Goal: Consume media (video, audio): Consume media (video, audio)

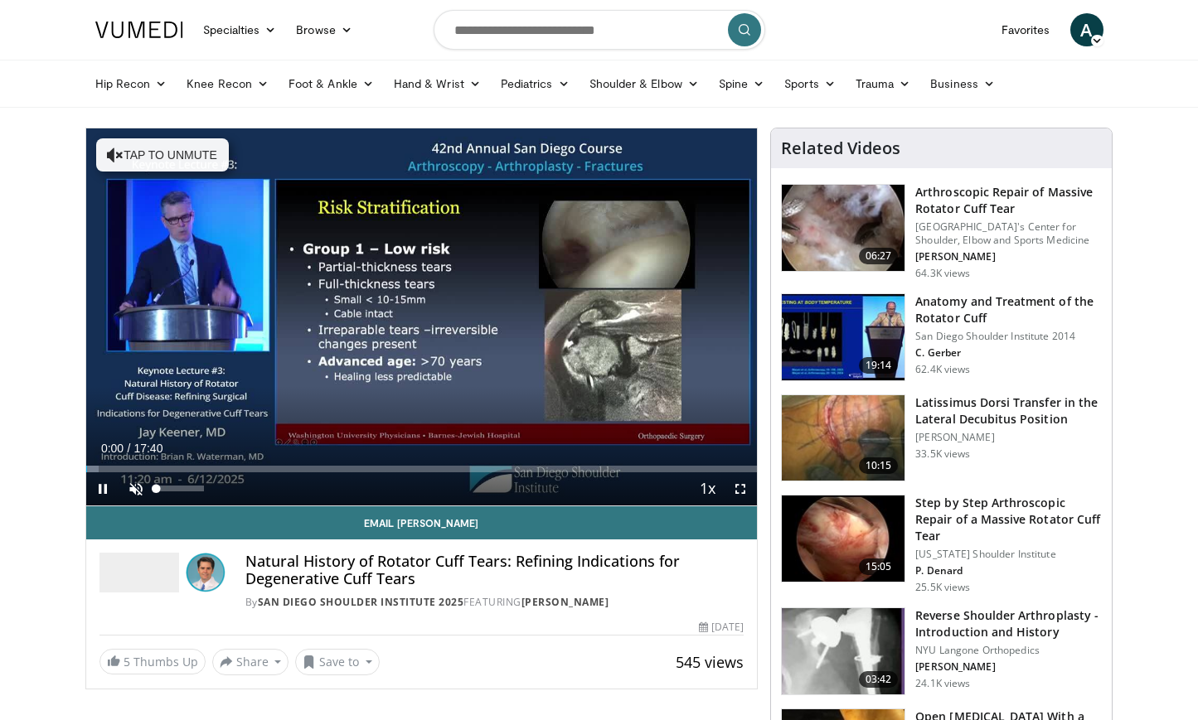
click at [133, 486] on span "Video Player" at bounding box center [135, 489] width 33 height 33
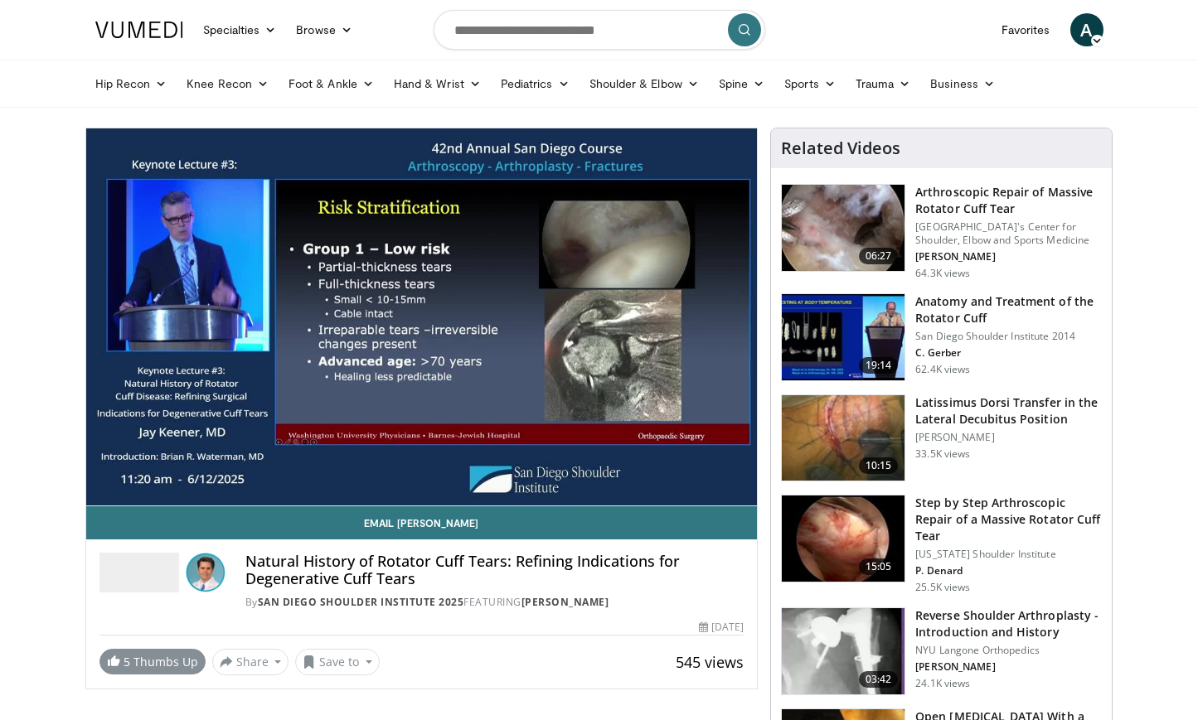
click at [159, 670] on link "5 Thumbs Up" at bounding box center [152, 662] width 106 height 26
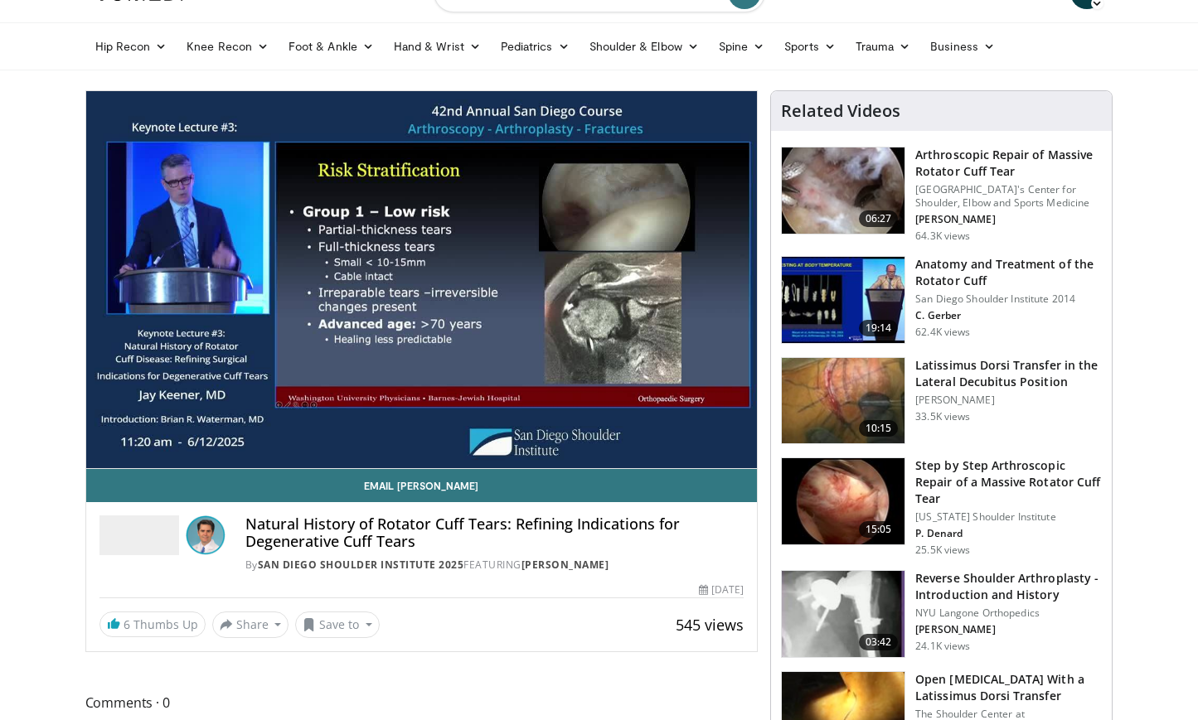
scroll to position [36, 0]
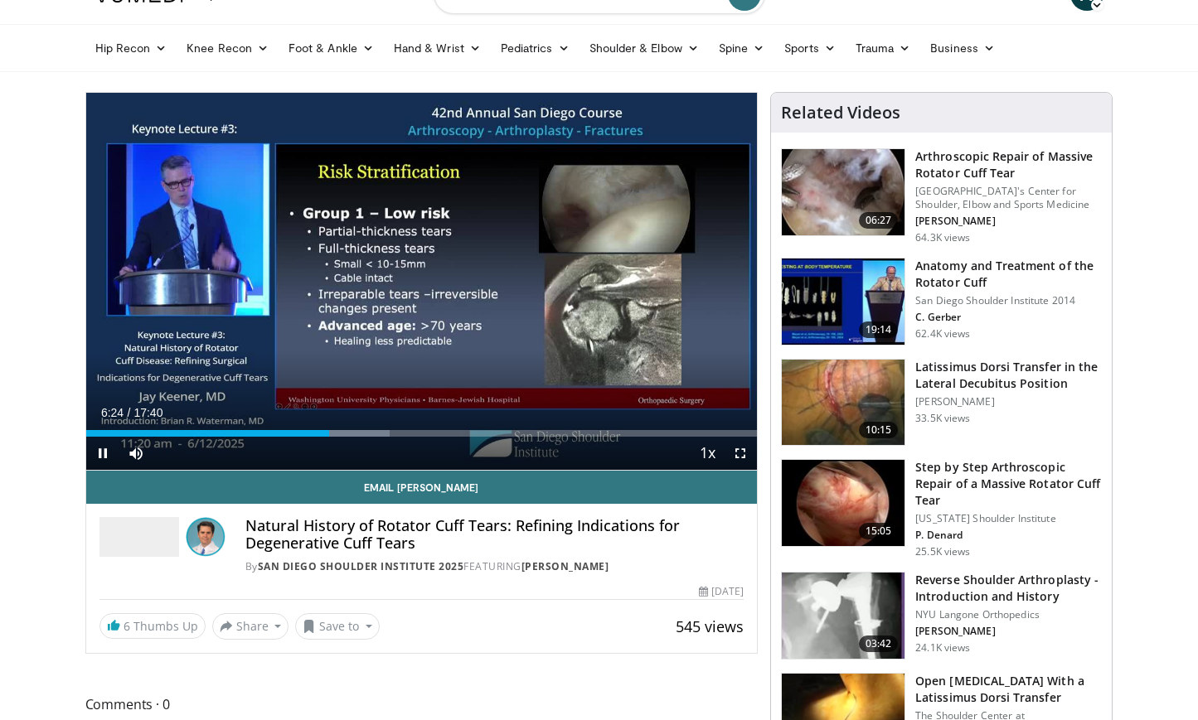
click at [104, 453] on span "Video Player" at bounding box center [102, 453] width 33 height 33
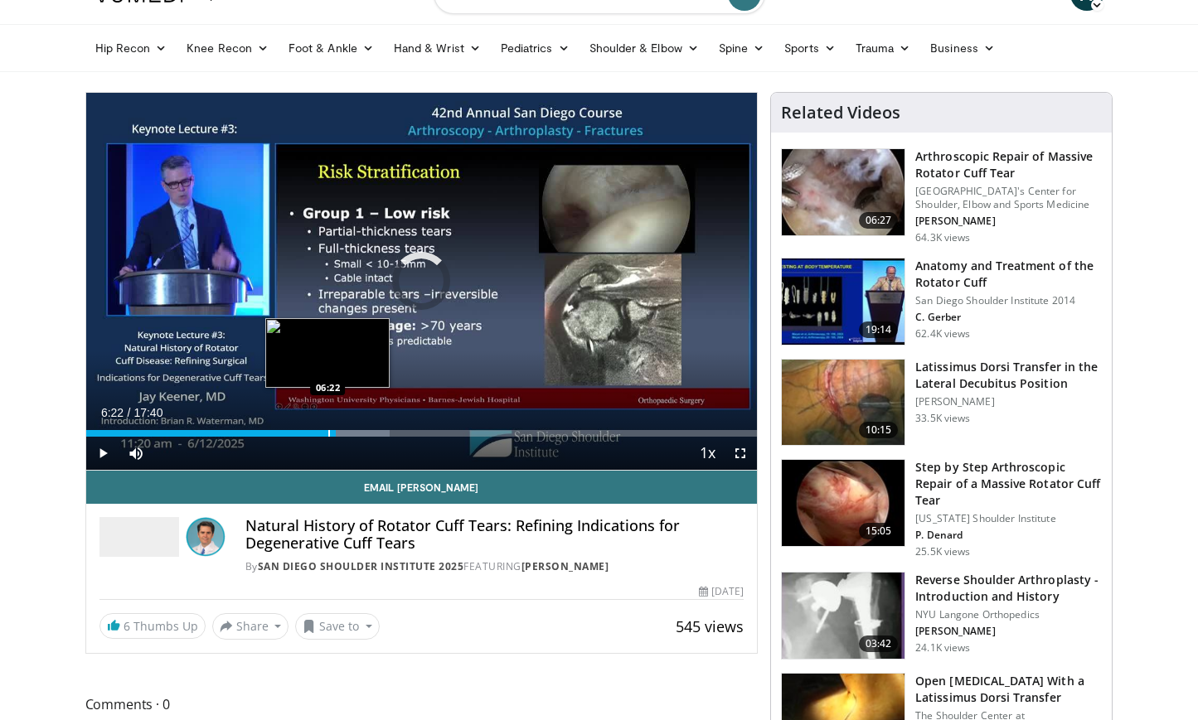
click at [328, 434] on div "Progress Bar" at bounding box center [329, 433] width 2 height 7
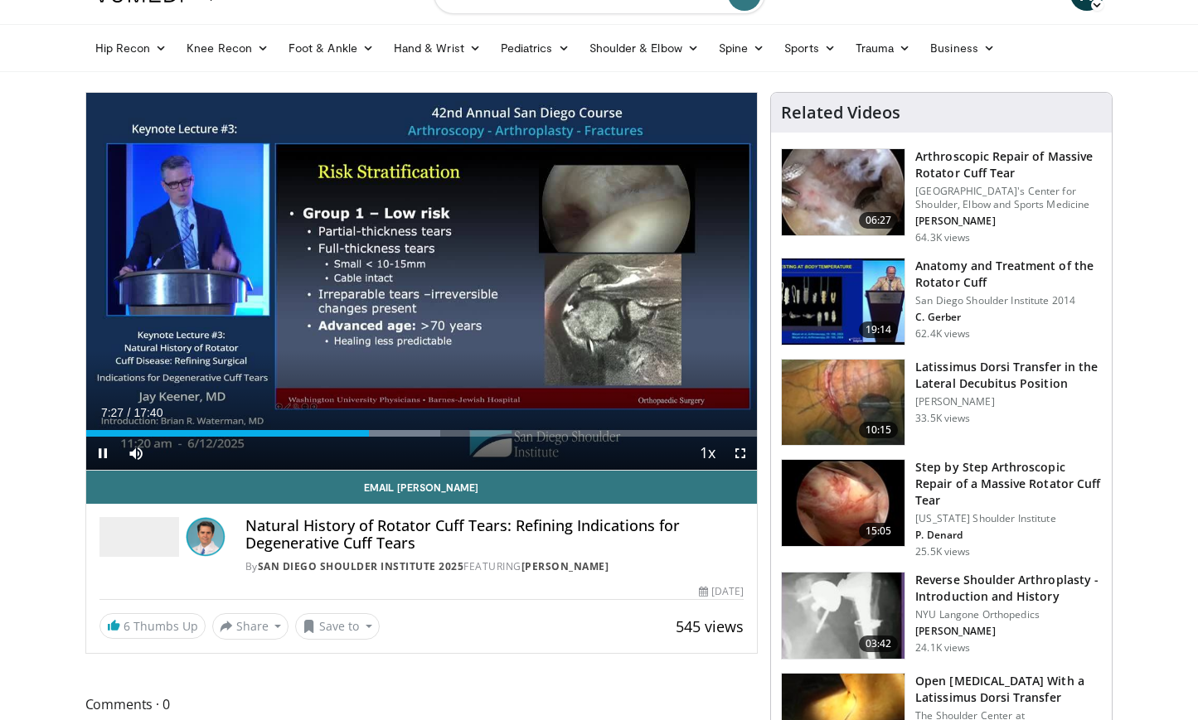
click at [104, 451] on span "Video Player" at bounding box center [102, 453] width 33 height 33
click at [103, 451] on span "Video Player" at bounding box center [102, 453] width 33 height 33
click at [104, 452] on span "Video Player" at bounding box center [102, 453] width 33 height 33
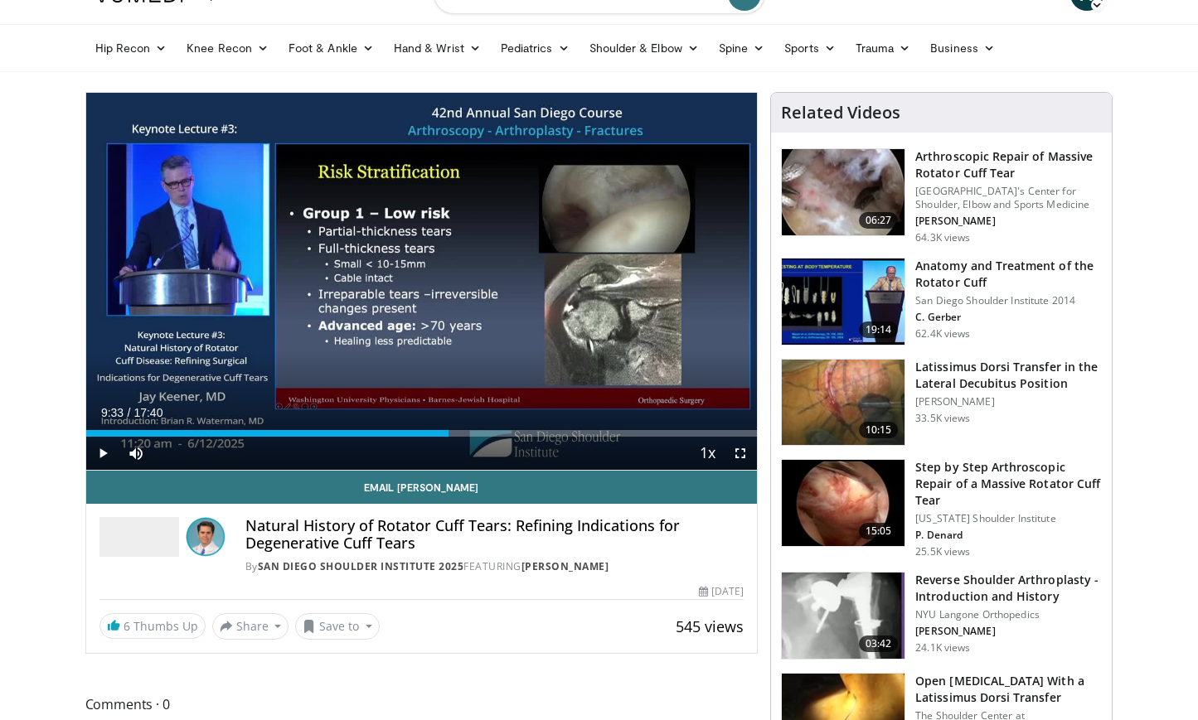
click at [104, 452] on span "Video Player" at bounding box center [102, 453] width 33 height 33
click at [103, 451] on span "Video Player" at bounding box center [102, 453] width 33 height 33
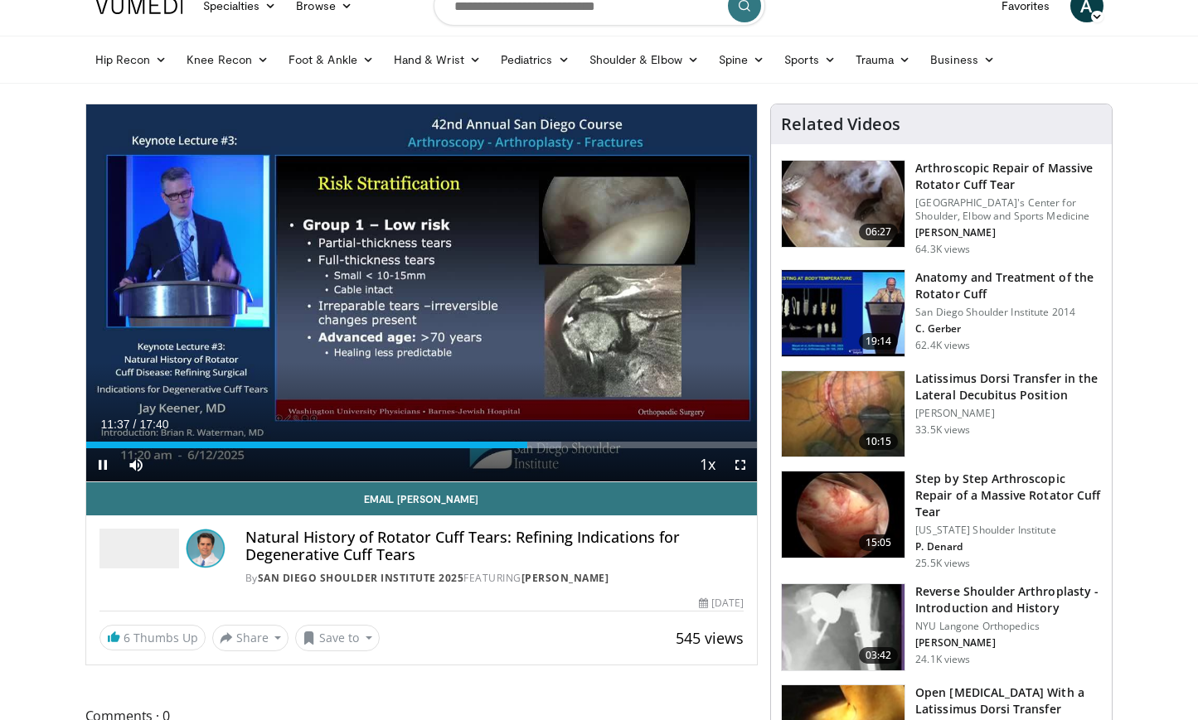
scroll to position [32, 0]
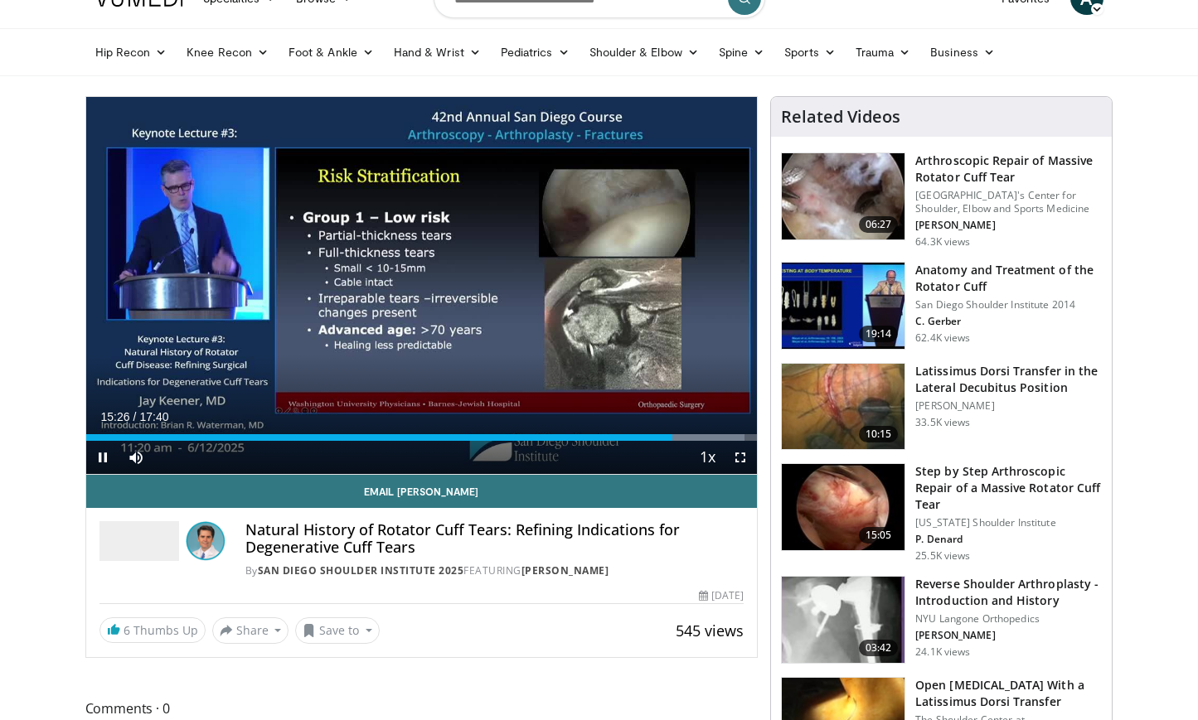
click at [101, 459] on span "Video Player" at bounding box center [102, 457] width 33 height 33
click at [100, 459] on span "Video Player" at bounding box center [102, 457] width 33 height 33
click at [100, 460] on span "Video Player" at bounding box center [102, 457] width 33 height 33
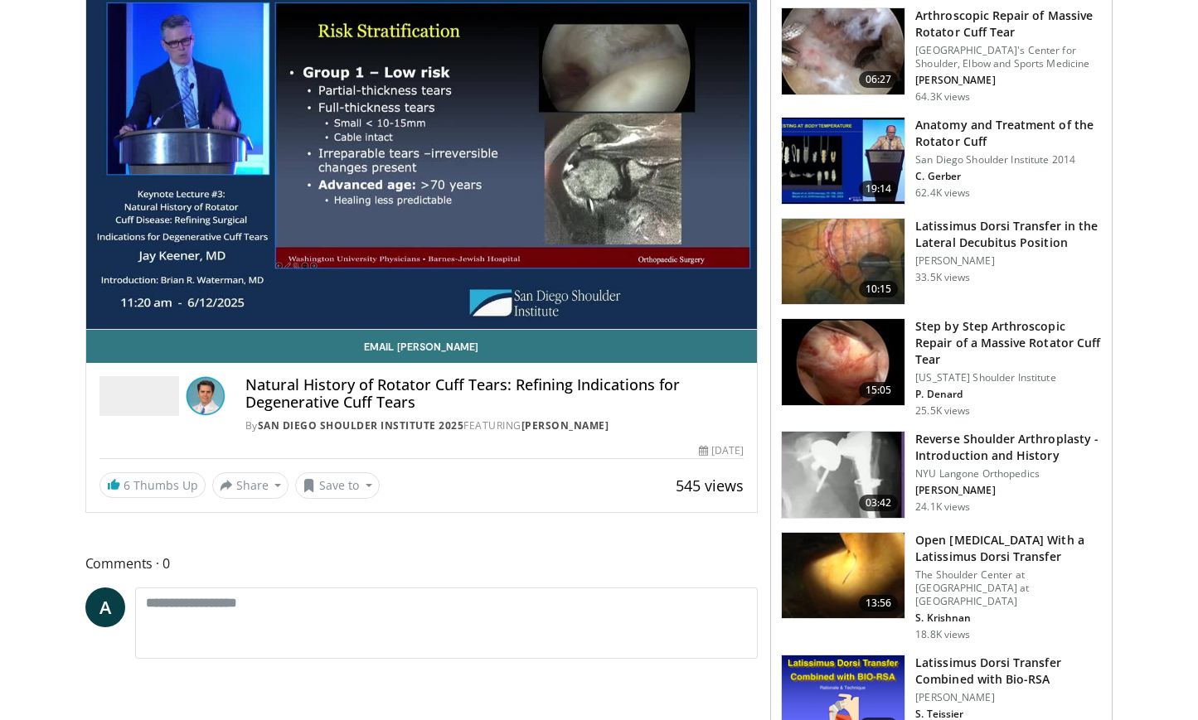
scroll to position [182, 0]
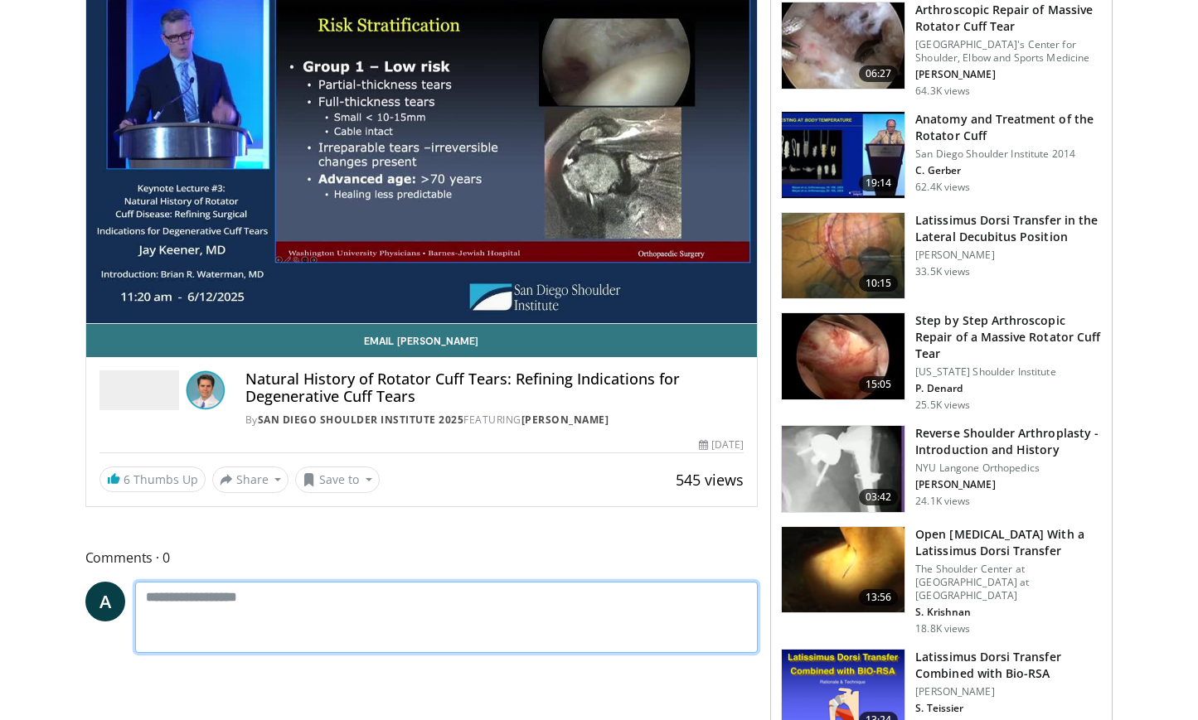
click at [157, 604] on textarea at bounding box center [446, 617] width 623 height 71
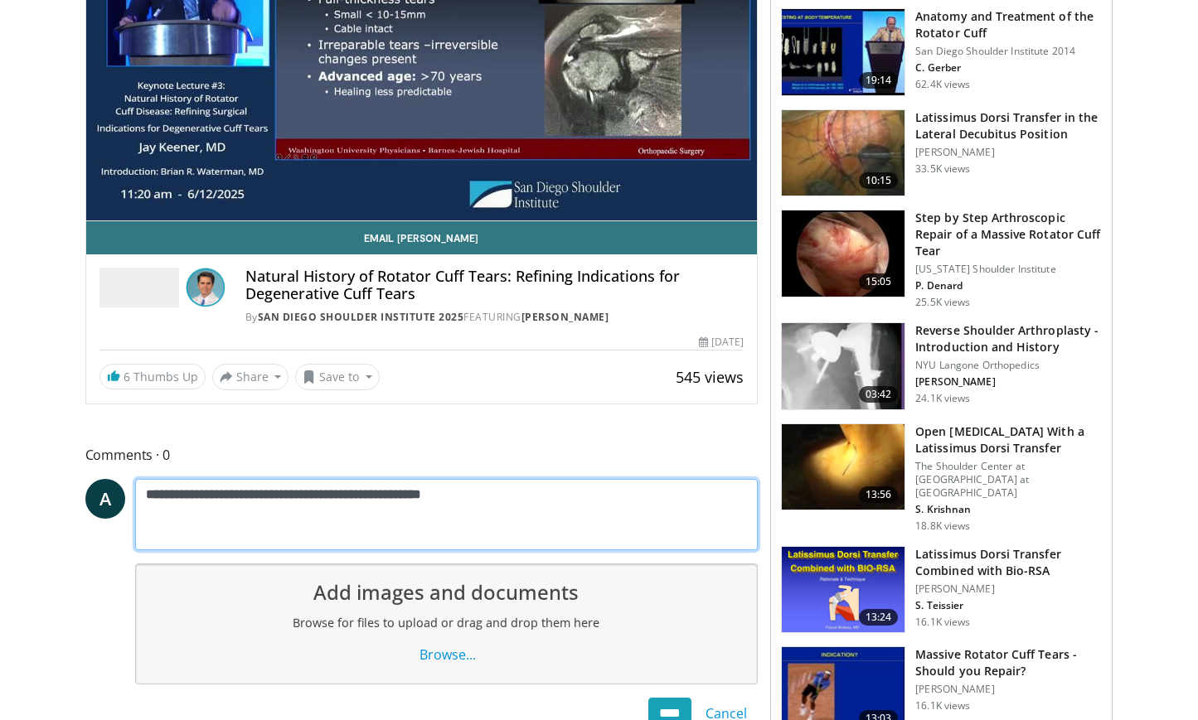
scroll to position [291, 0]
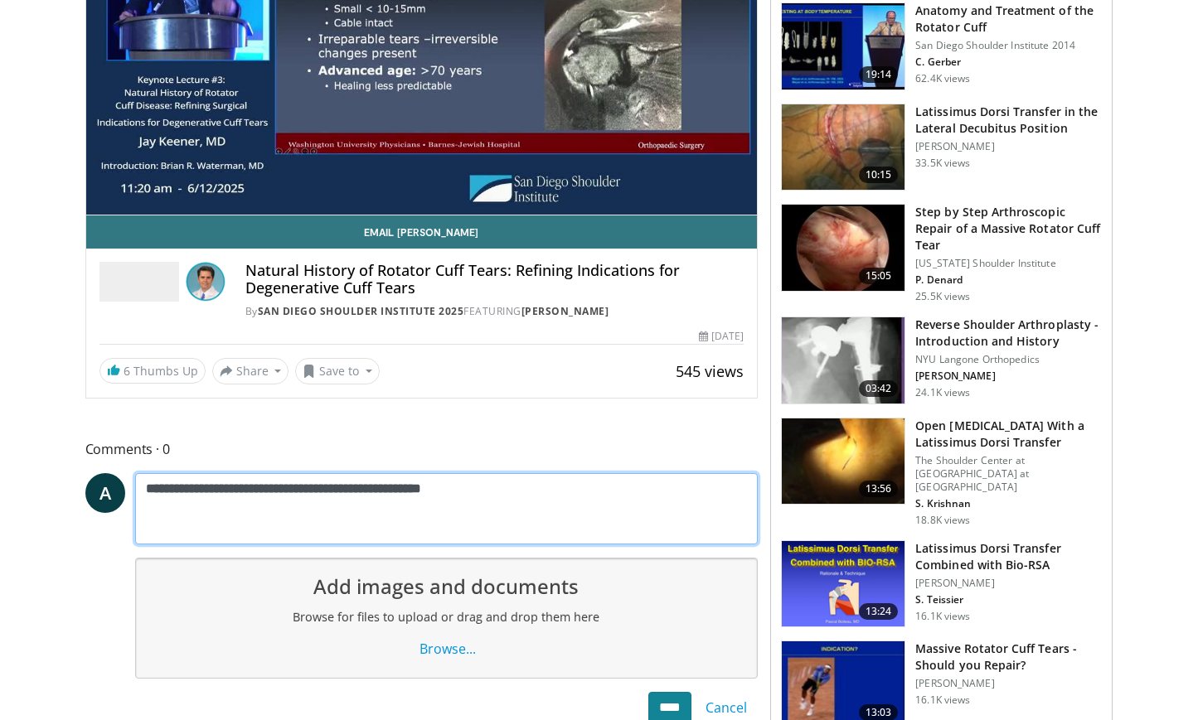
type textarea "**********"
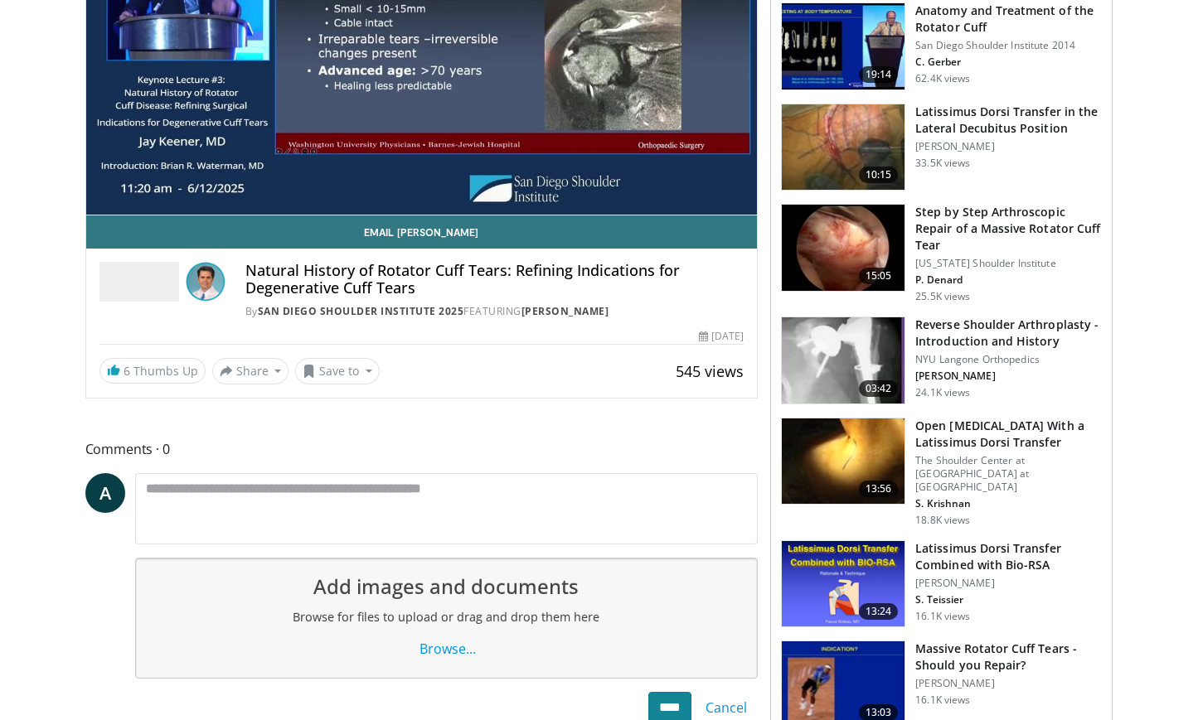
click at [655, 707] on input "****" at bounding box center [669, 708] width 43 height 32
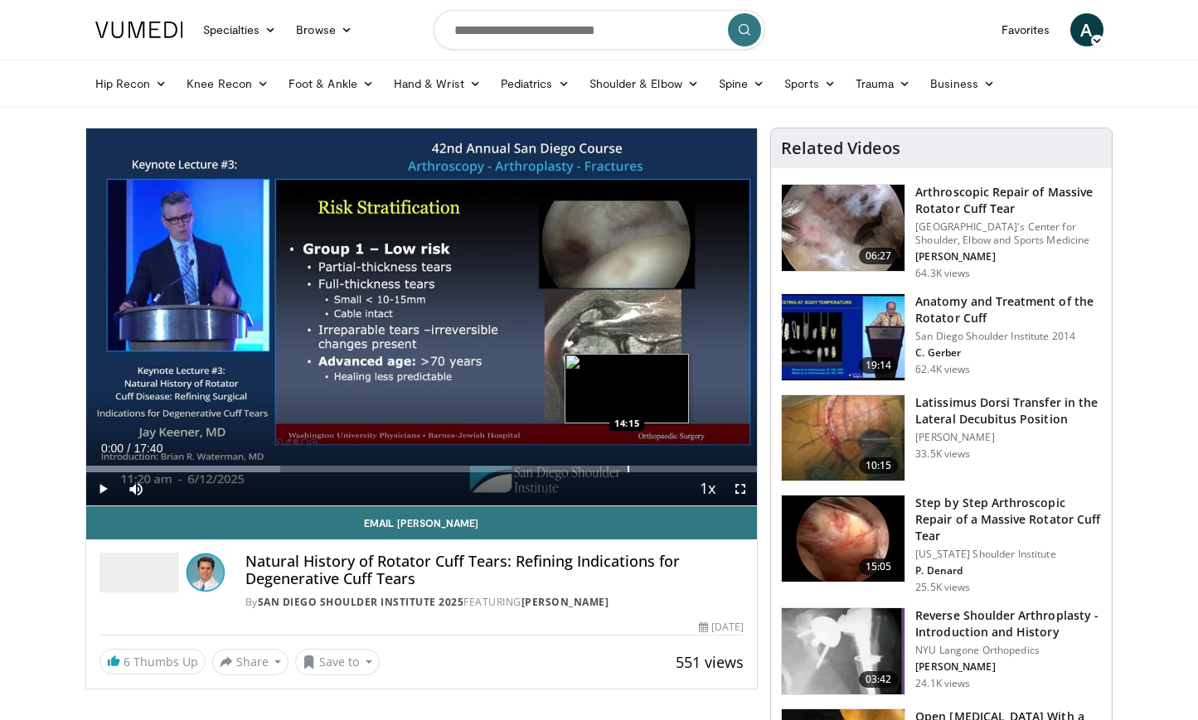
click at [627, 462] on div "Loaded : 28.96% 00:00 14:15" at bounding box center [422, 465] width 672 height 16
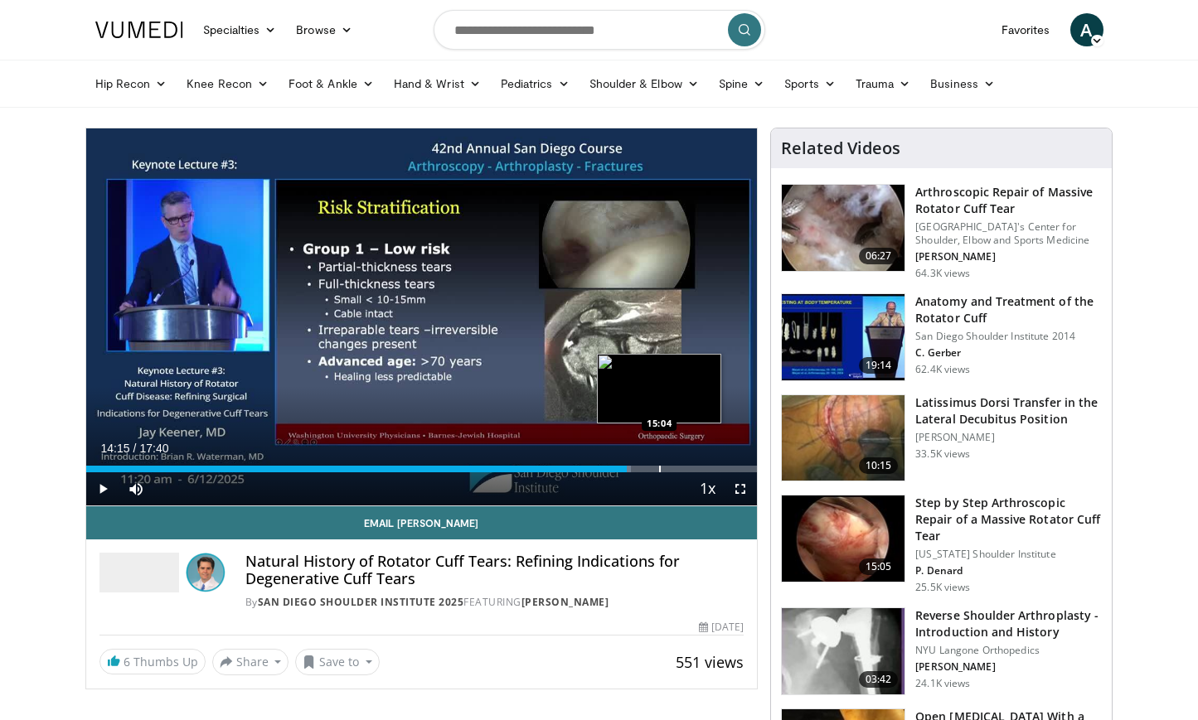
click at [659, 468] on div "Progress Bar" at bounding box center [660, 469] width 2 height 7
click at [681, 471] on div "Progress Bar" at bounding box center [680, 469] width 2 height 7
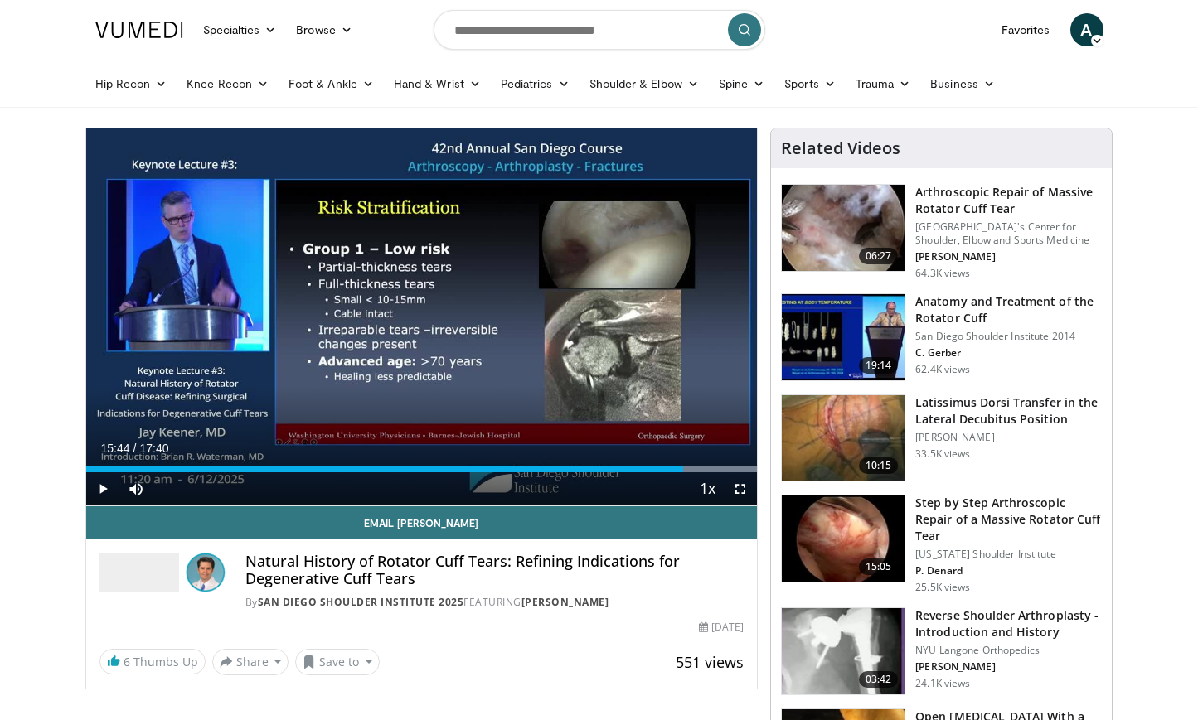
click at [102, 478] on span "Video Player" at bounding box center [102, 489] width 33 height 33
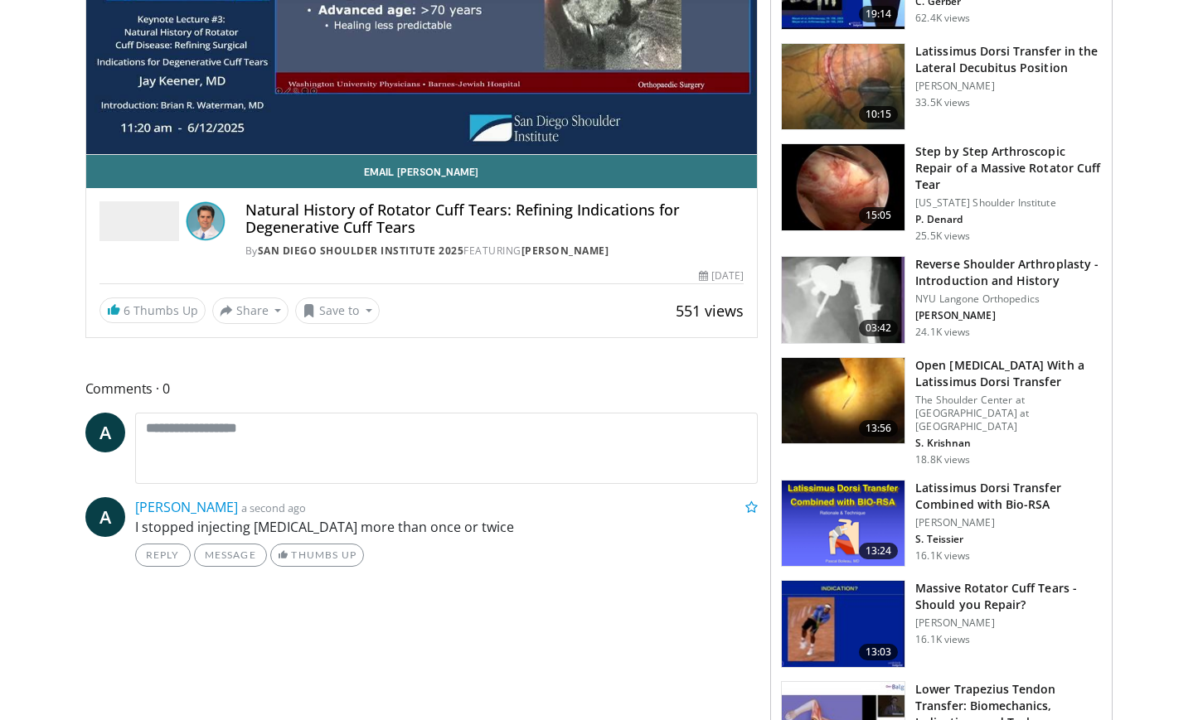
scroll to position [425, 0]
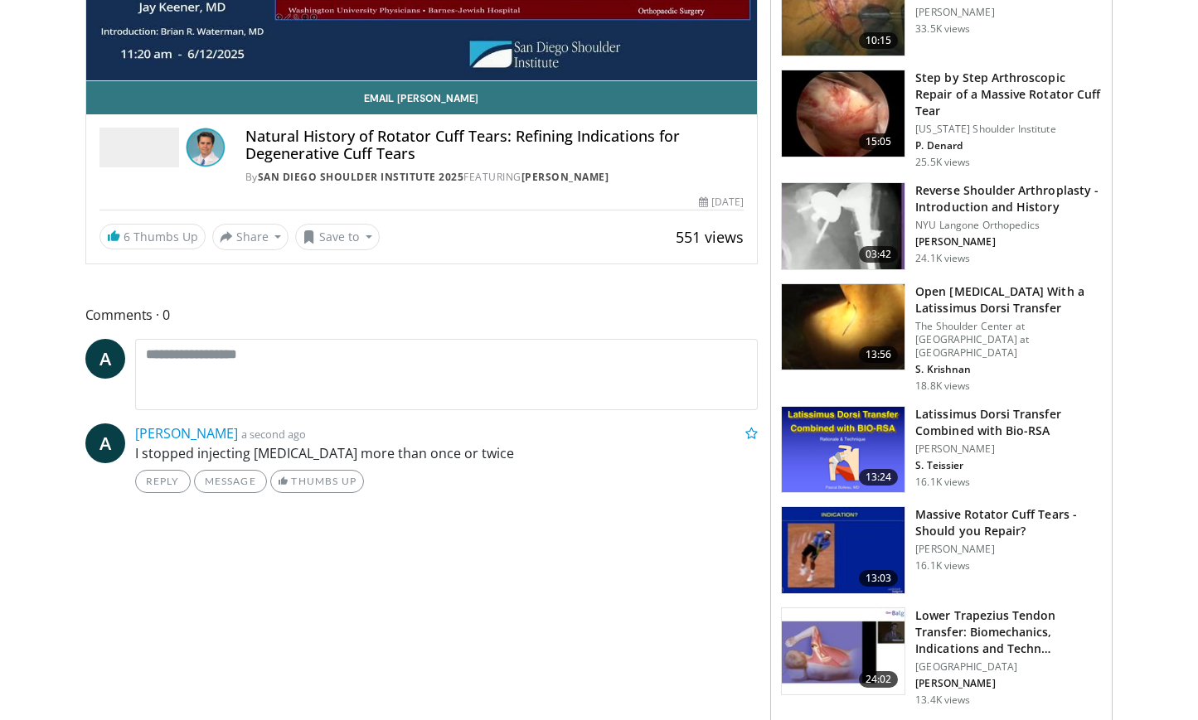
click at [368, 454] on p "I stopped injecting [MEDICAL_DATA] more than once or twice" at bounding box center [446, 454] width 623 height 20
click at [460, 448] on p "I stopped injecting [MEDICAL_DATA] more than once or twice" at bounding box center [446, 454] width 623 height 20
drag, startPoint x: 463, startPoint y: 452, endPoint x: 424, endPoint y: 451, distance: 38.1
click at [425, 452] on p "I stopped injecting [MEDICAL_DATA] more than once or twice" at bounding box center [446, 454] width 623 height 20
click at [184, 444] on p "I stopped injecting [MEDICAL_DATA] more than once or twice" at bounding box center [446, 454] width 623 height 20
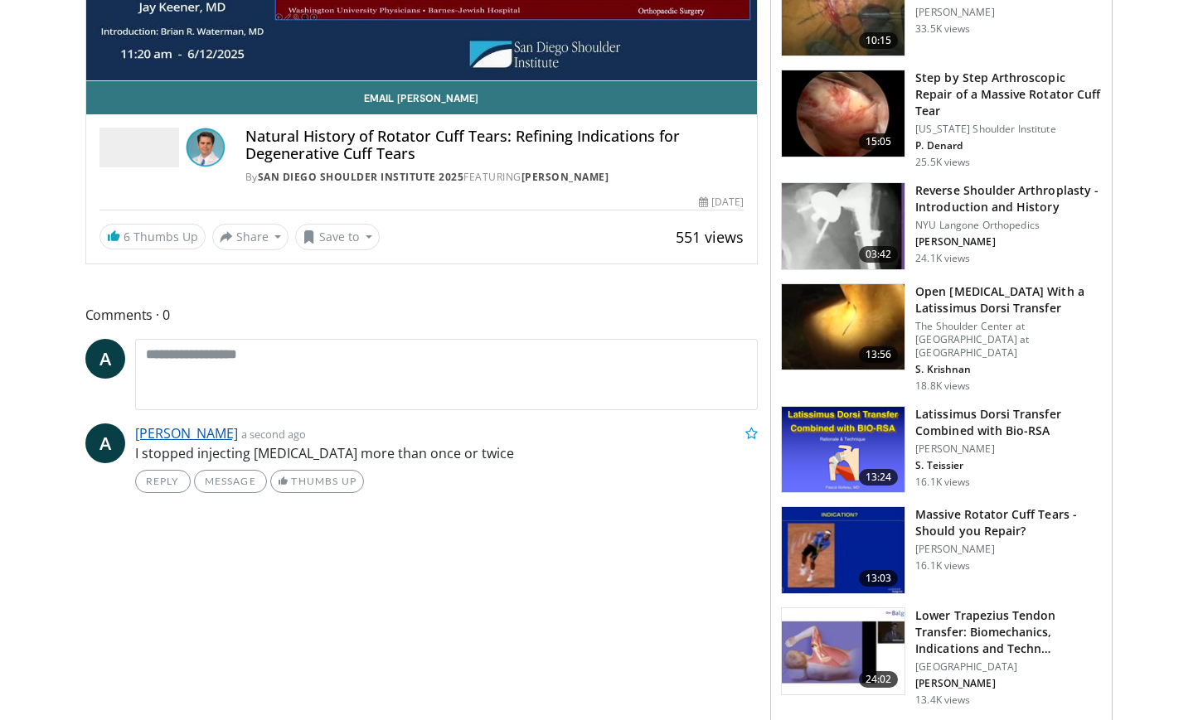
click at [184, 436] on link "[PERSON_NAME]" at bounding box center [186, 433] width 103 height 18
click at [105, 434] on span "A" at bounding box center [105, 444] width 40 height 40
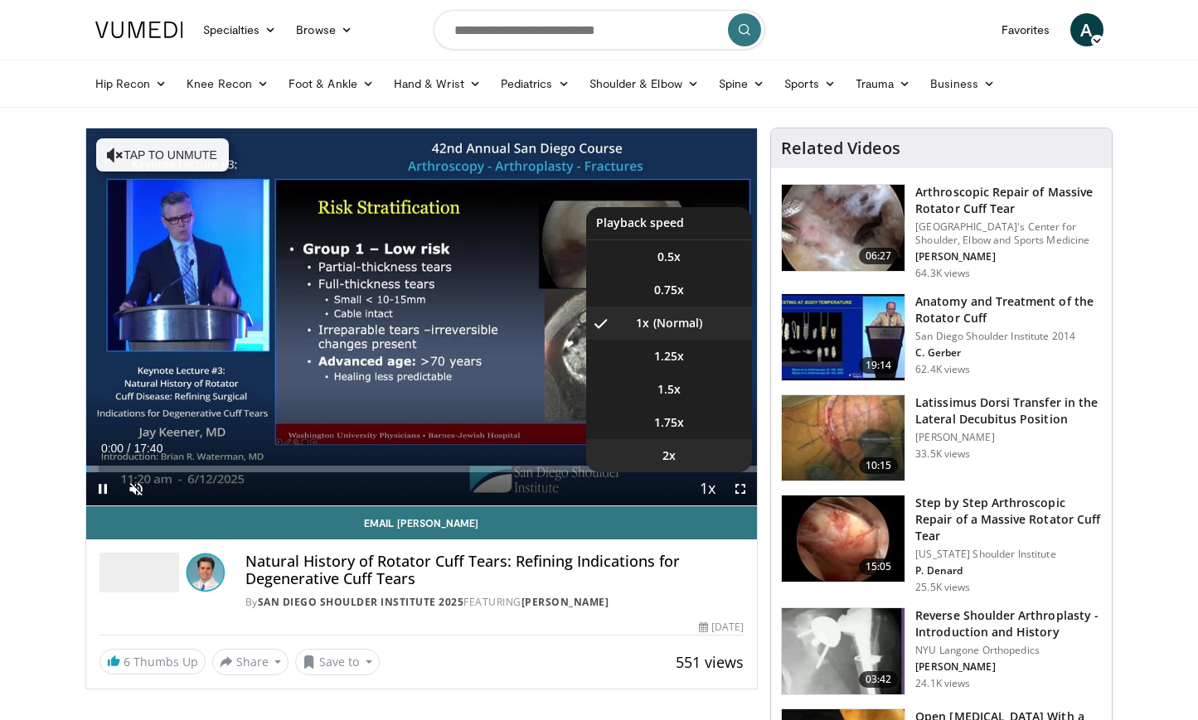
click at [701, 471] on li "2x" at bounding box center [669, 455] width 166 height 33
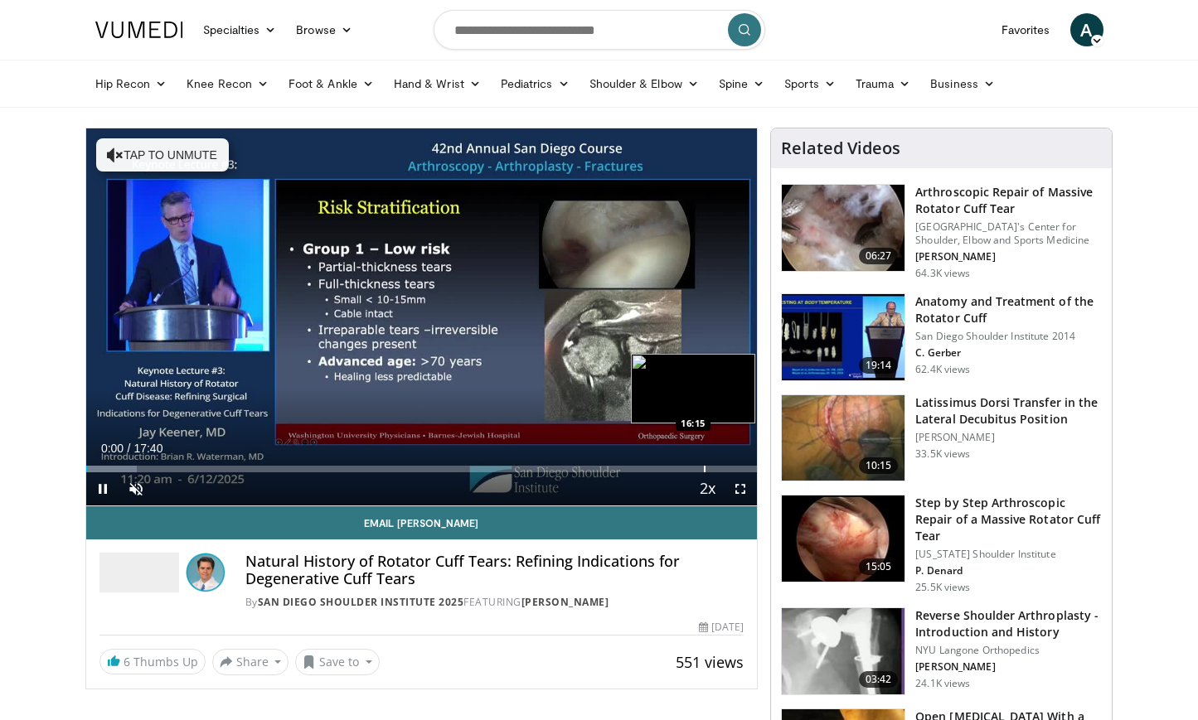
click at [706, 470] on div "Progress Bar" at bounding box center [705, 469] width 2 height 7
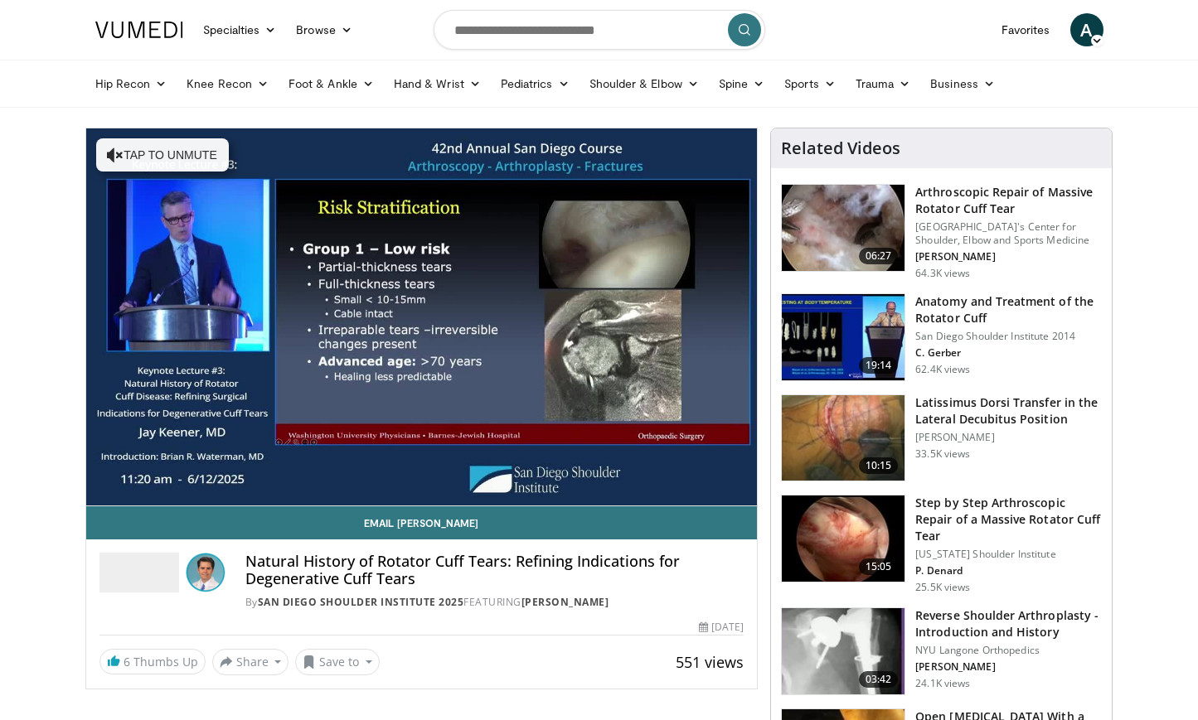
click at [724, 468] on div "10 seconds Tap to unmute" at bounding box center [422, 317] width 672 height 377
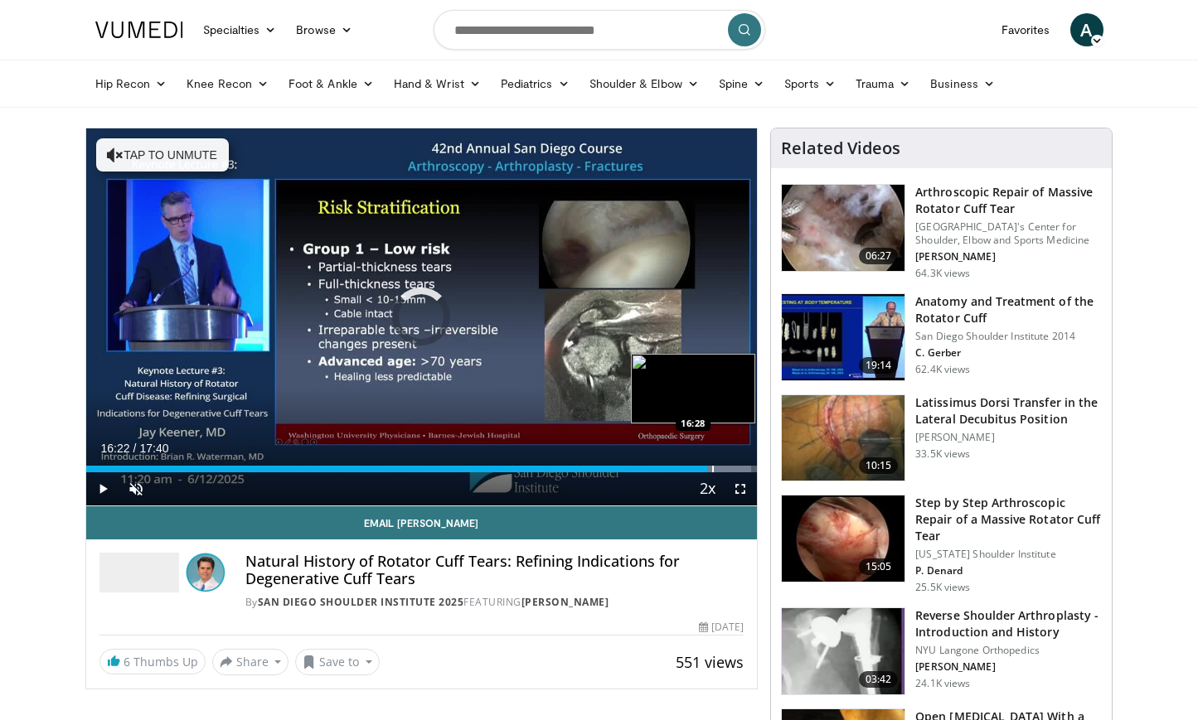
click at [712, 467] on div "Progress Bar" at bounding box center [713, 469] width 2 height 7
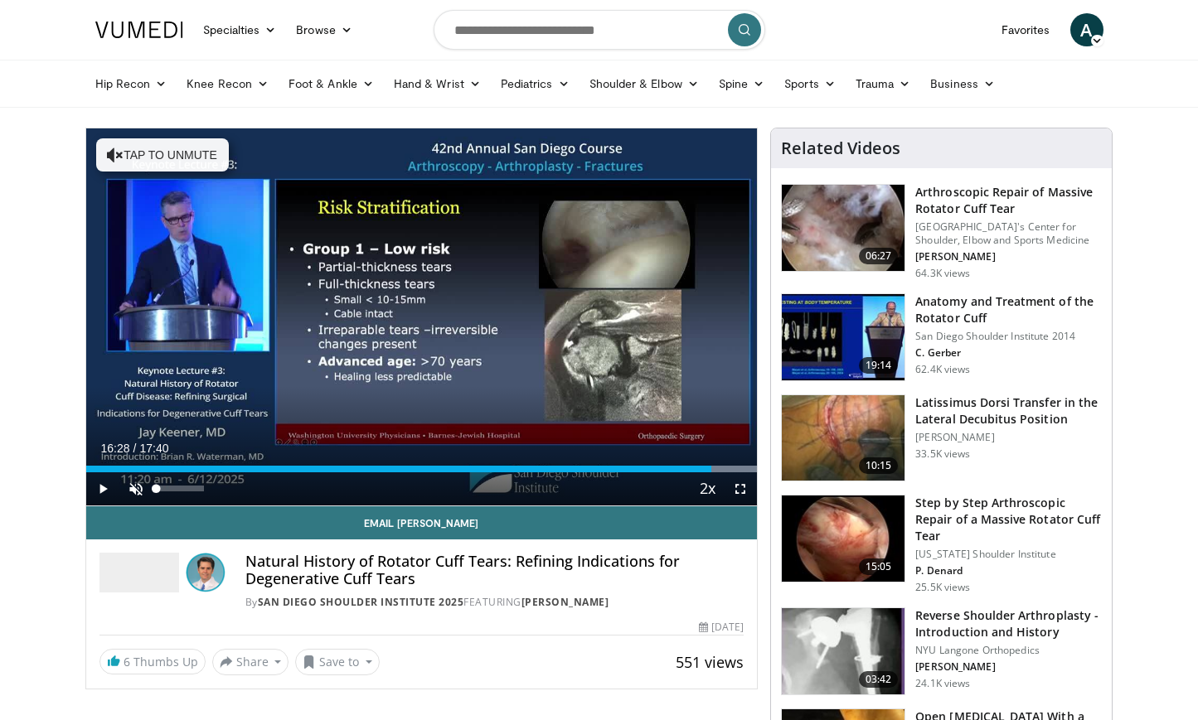
click at [134, 488] on span "Video Player" at bounding box center [135, 489] width 33 height 33
click at [102, 488] on span "Video Player" at bounding box center [102, 489] width 33 height 33
